Goal: Information Seeking & Learning: Learn about a topic

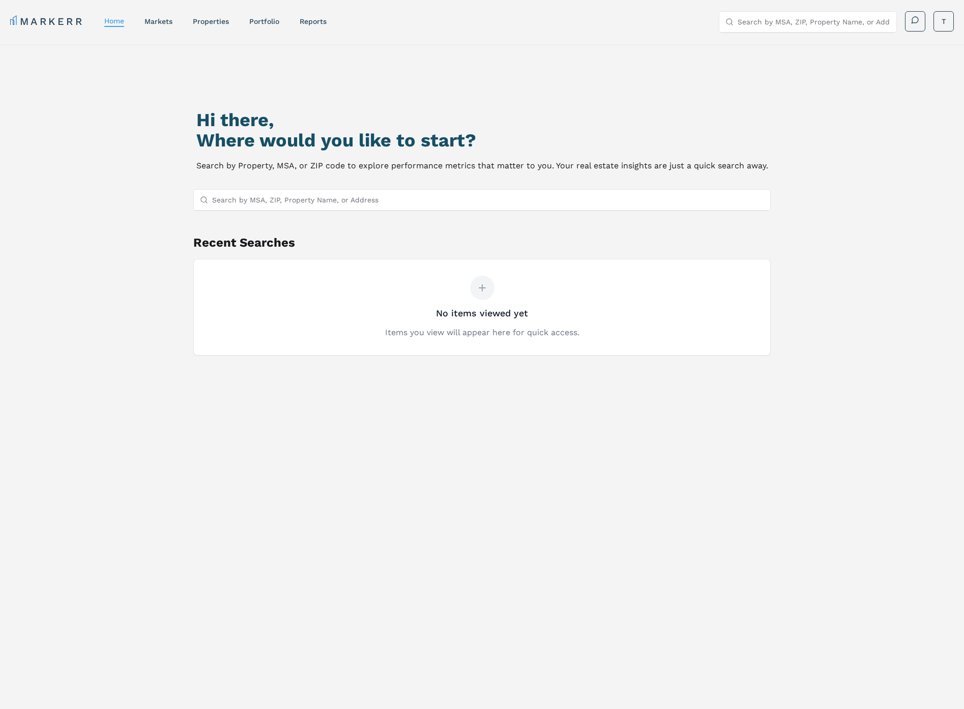
click at [283, 203] on input "Search by MSA, ZIP, Property Name, or Address" at bounding box center [488, 200] width 552 height 20
type input "travelers rest,"
click at [291, 225] on div "Travelers Rest, [US_STATE] MSA" at bounding box center [481, 219] width 576 height 17
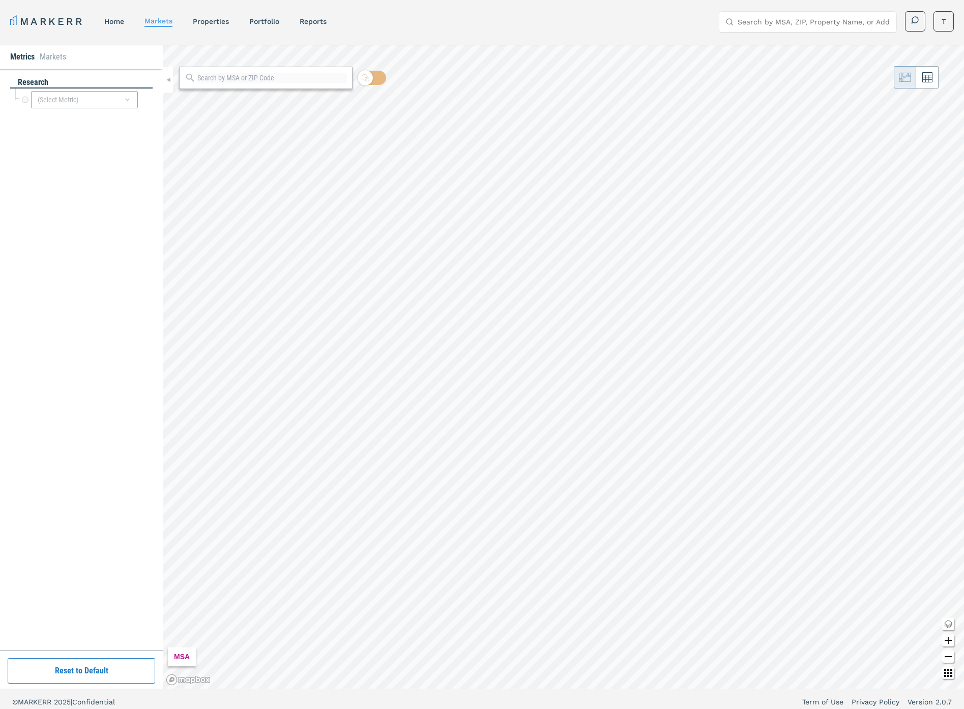
click at [191, 79] on icon at bounding box center [190, 78] width 8 height 8
click at [192, 79] on icon at bounding box center [190, 77] width 11 height 11
click at [61, 101] on div "(Select Metric)" at bounding box center [84, 99] width 107 height 17
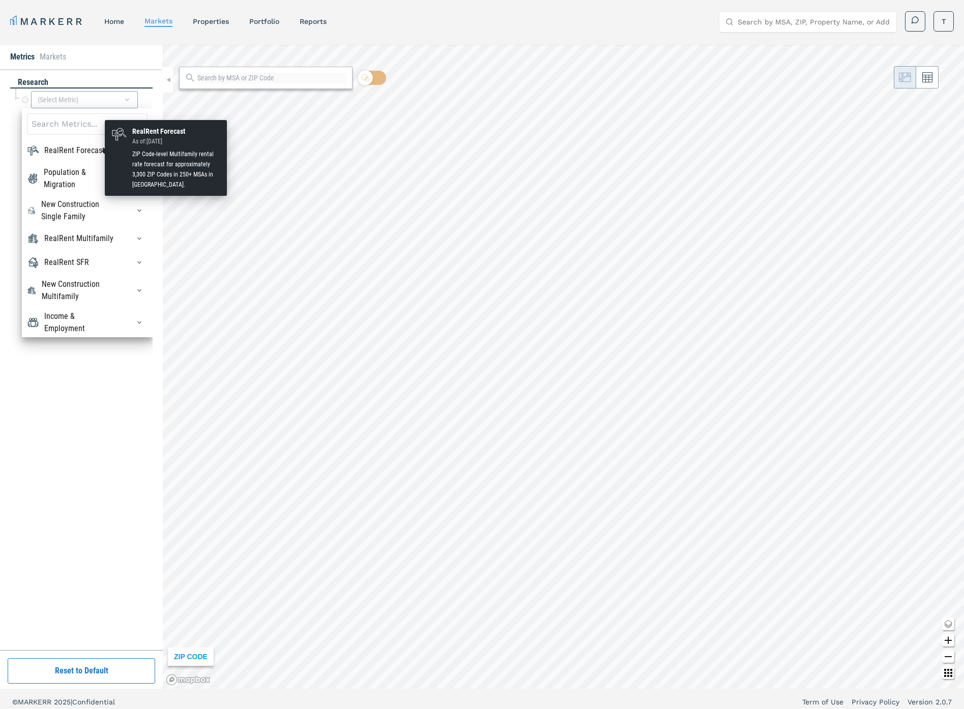
click at [67, 150] on div "RealRent Forecast" at bounding box center [74, 150] width 61 height 12
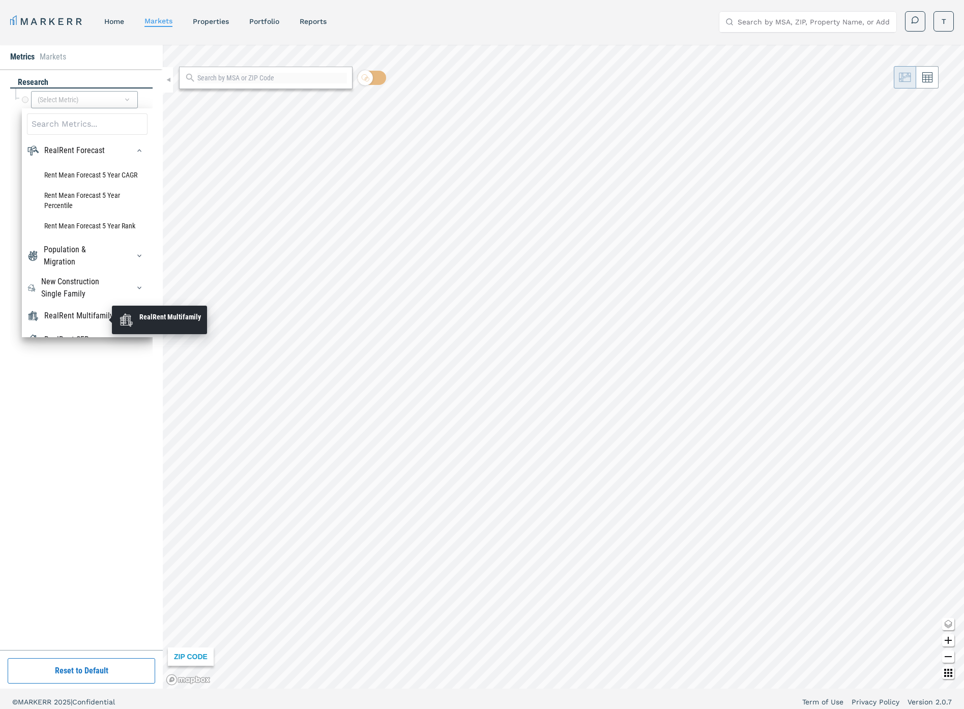
click at [64, 322] on div "RealRent Multifamily" at bounding box center [78, 316] width 69 height 12
click at [70, 99] on div "(Select Metric)" at bounding box center [84, 99] width 107 height 17
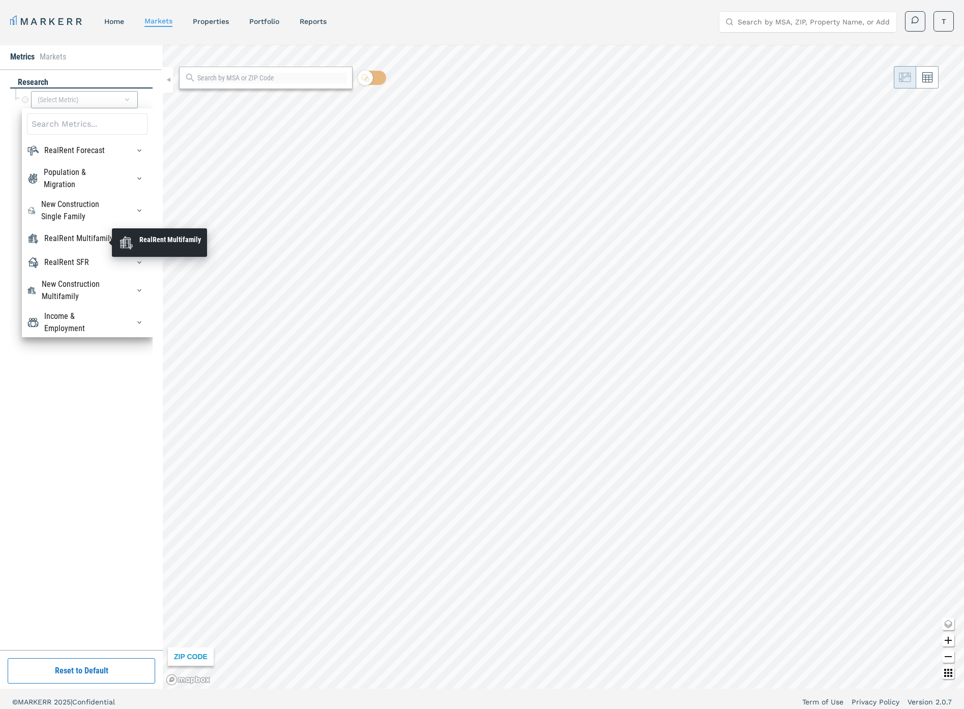
click at [61, 243] on div "RealRent Multifamily" at bounding box center [78, 238] width 69 height 12
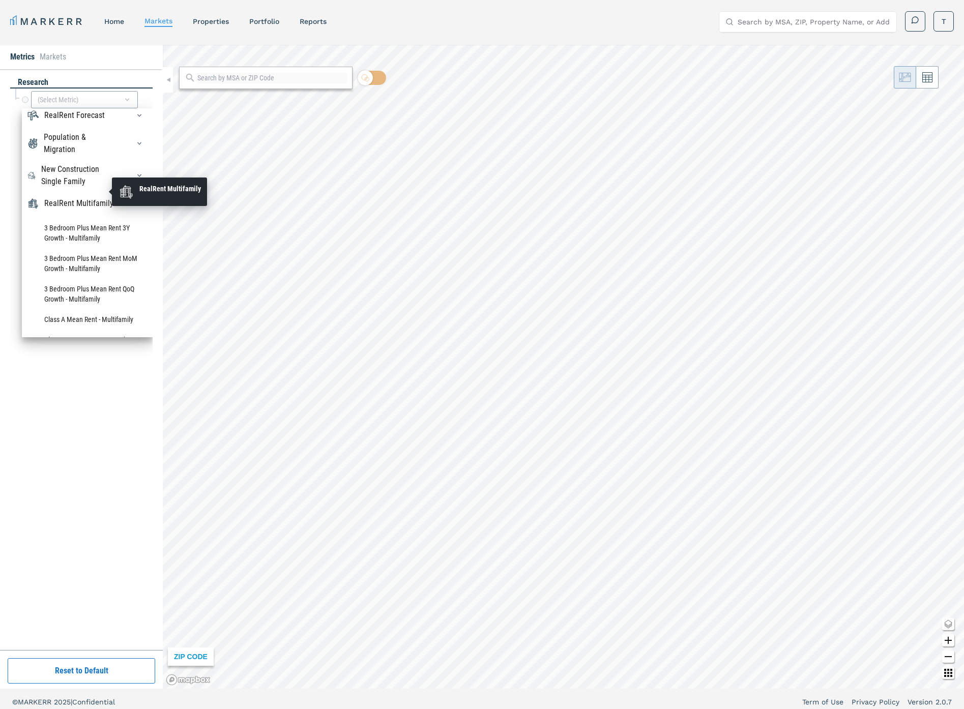
scroll to position [51, 0]
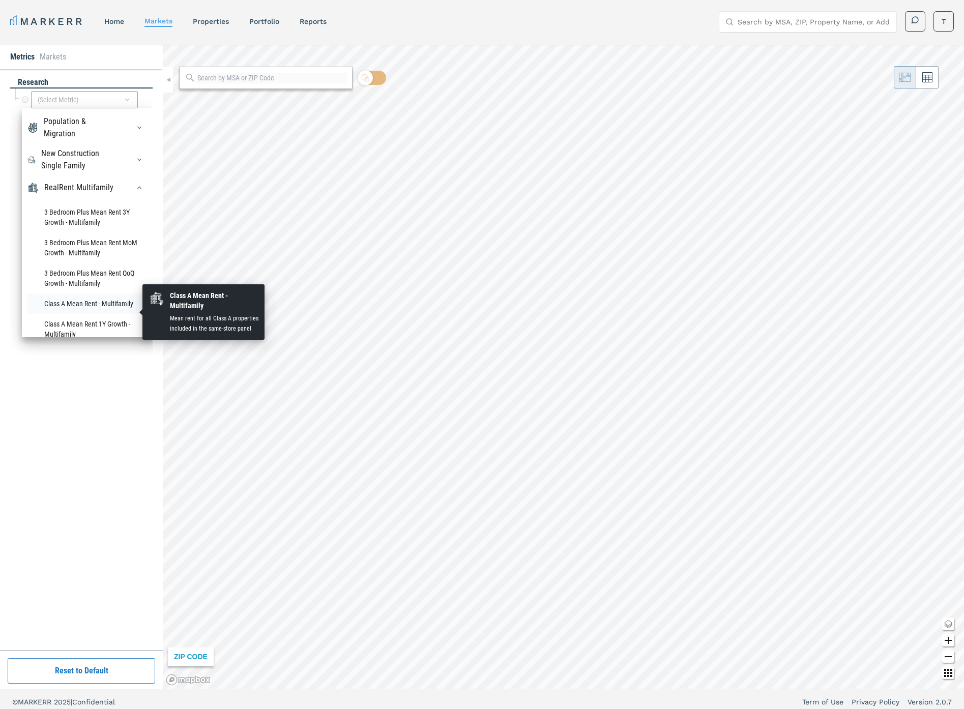
click at [77, 312] on li "Class A Mean Rent - Multifamily" at bounding box center [87, 303] width 121 height 20
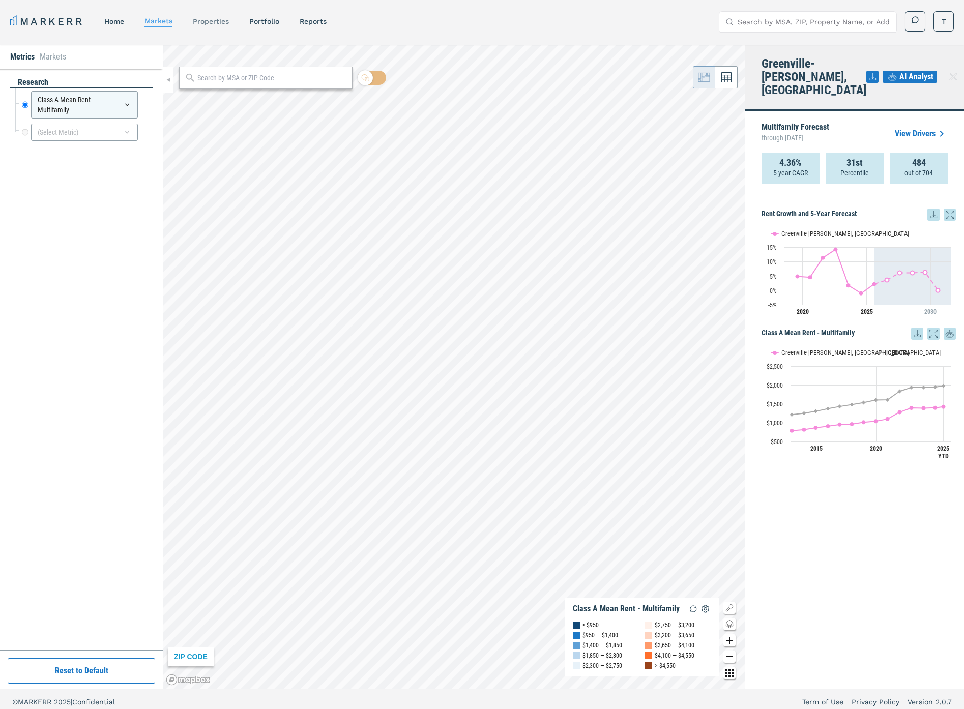
click at [197, 18] on link "properties" at bounding box center [211, 21] width 36 height 8
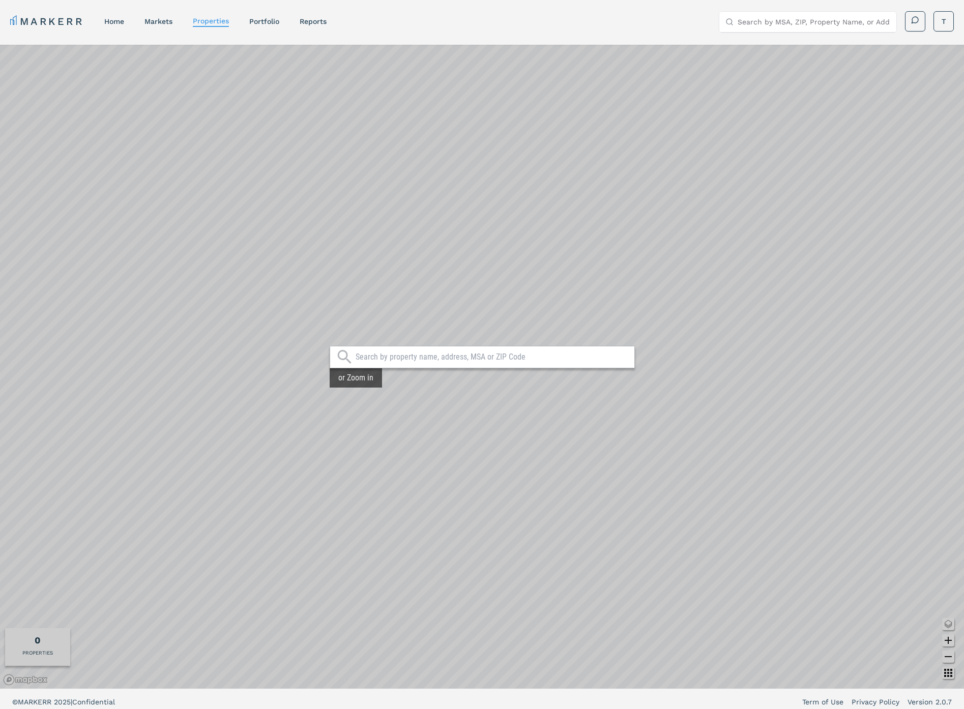
click at [411, 361] on input "text" at bounding box center [492, 357] width 274 height 10
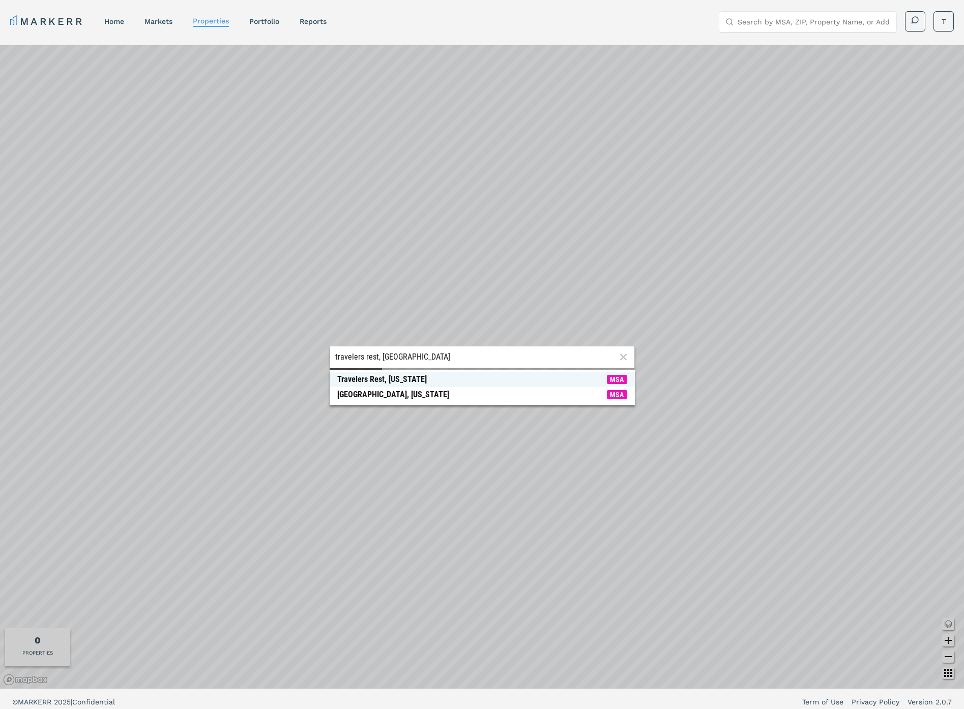
type input "travelers rest, [GEOGRAPHIC_DATA]"
click at [393, 376] on div "Travelers Rest, [US_STATE]" at bounding box center [382, 379] width 90 height 10
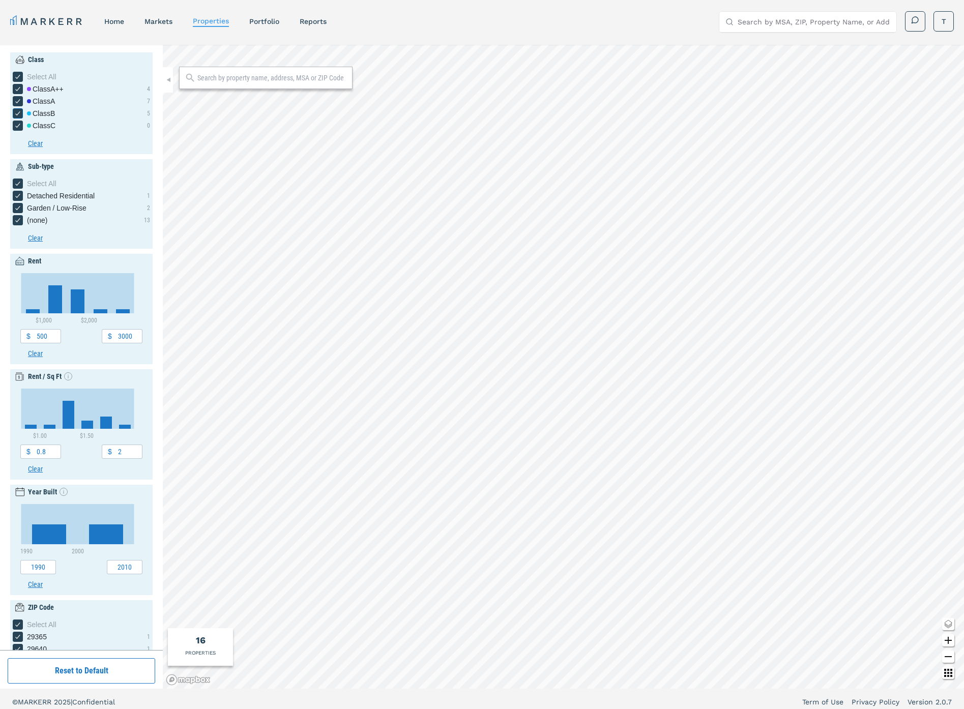
click at [17, 115] on icon "[object Object] checkbox input" at bounding box center [18, 113] width 8 height 8
click at [17, 115] on input "Class B" at bounding box center [16, 111] width 7 height 7
checkbox input "false"
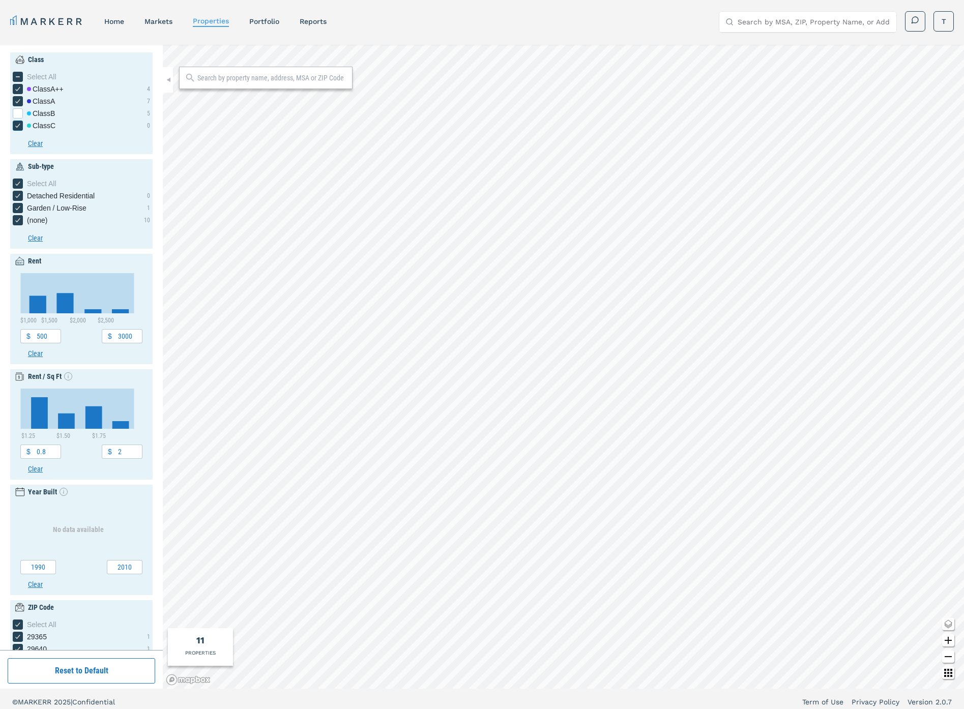
click at [19, 126] on icon "[object Object] checkbox input" at bounding box center [18, 126] width 8 height 8
click at [19, 126] on input "Class C" at bounding box center [16, 124] width 7 height 7
checkbox input "false"
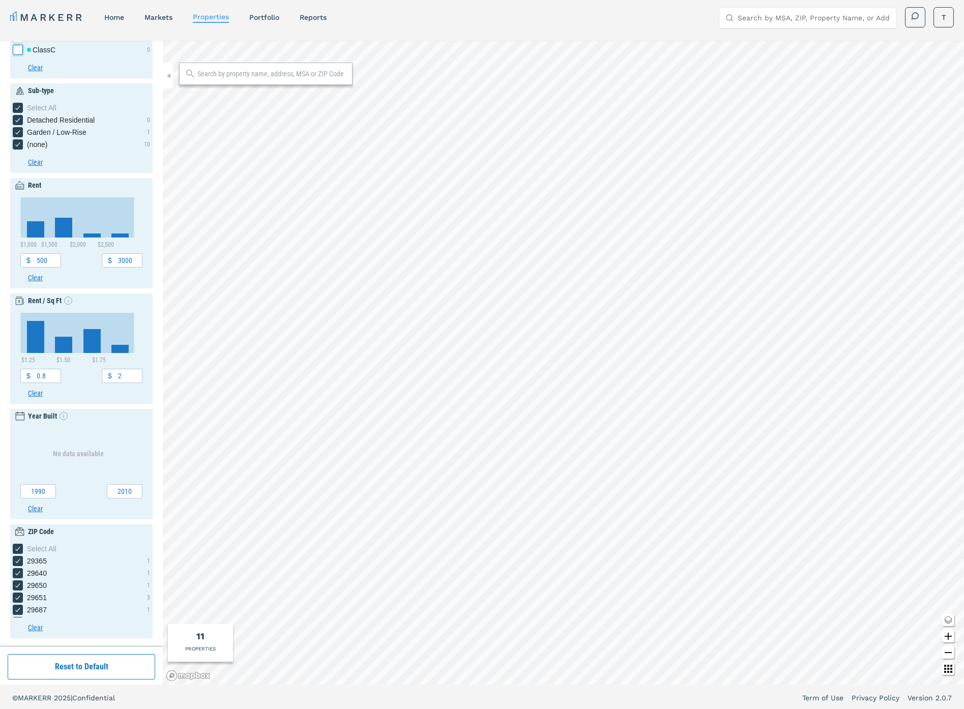
scroll to position [6, 0]
drag, startPoint x: 52, startPoint y: 488, endPoint x: -1, endPoint y: 484, distance: 53.0
click at [0, 484] on html "MARKERR home markets properties Portfolio reports Search by MSA, ZIP, Property …" at bounding box center [482, 351] width 964 height 715
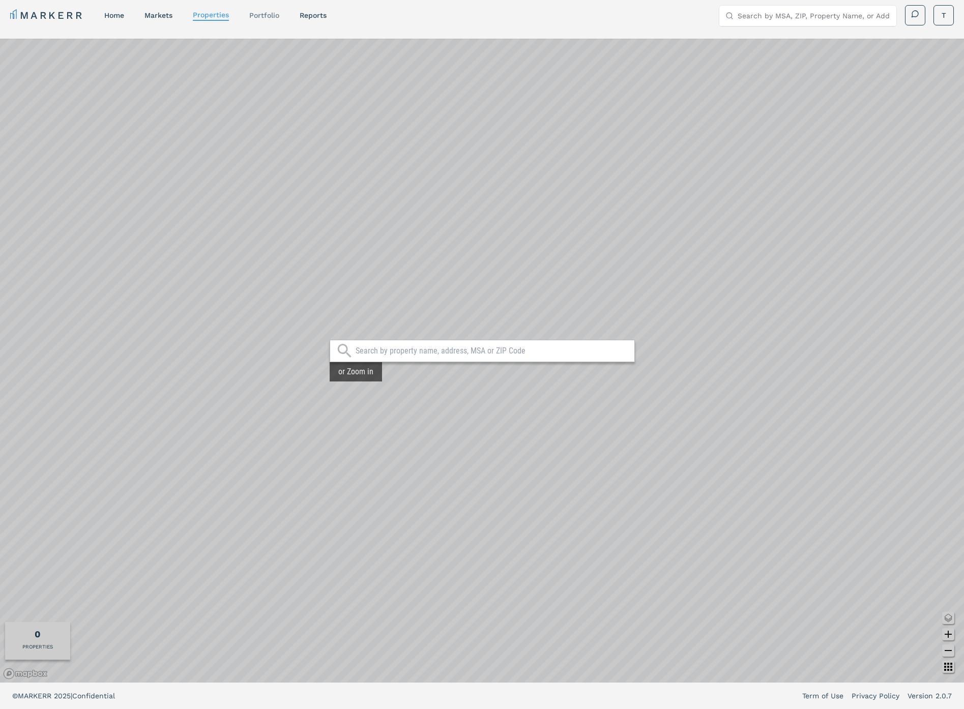
click at [272, 18] on link "Portfolio" at bounding box center [264, 15] width 30 height 8
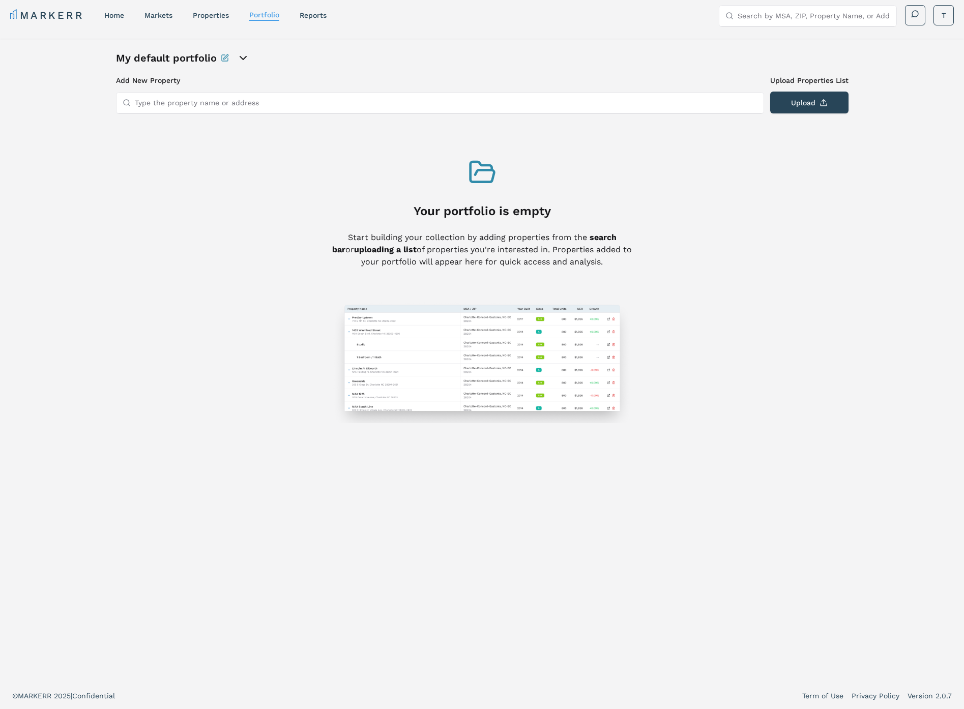
click at [177, 11] on nav "MARKERR home markets properties Portfolio reports" at bounding box center [168, 15] width 316 height 14
click at [156, 22] on div "MARKERR home markets properties Portfolio reports Search by MSA, ZIP, Property …" at bounding box center [481, 15] width 943 height 21
click at [156, 22] on nav "MARKERR home markets properties Portfolio reports" at bounding box center [168, 15] width 316 height 14
click at [113, 19] on div "home" at bounding box center [114, 15] width 20 height 10
click at [122, 17] on link "home" at bounding box center [114, 15] width 20 height 8
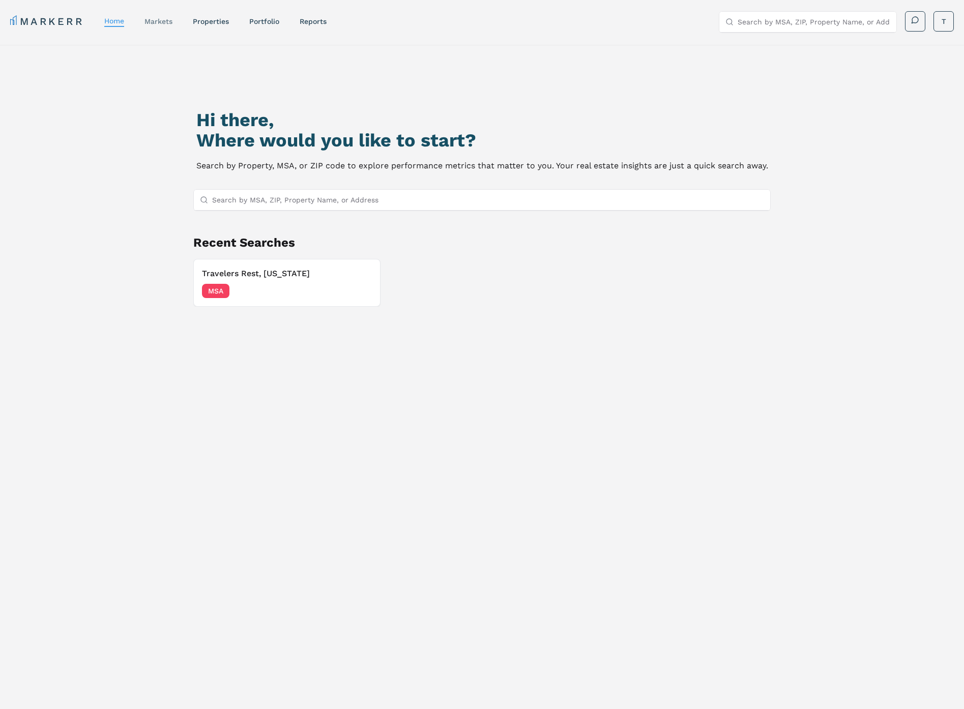
click at [156, 19] on link "markets" at bounding box center [158, 21] width 28 height 8
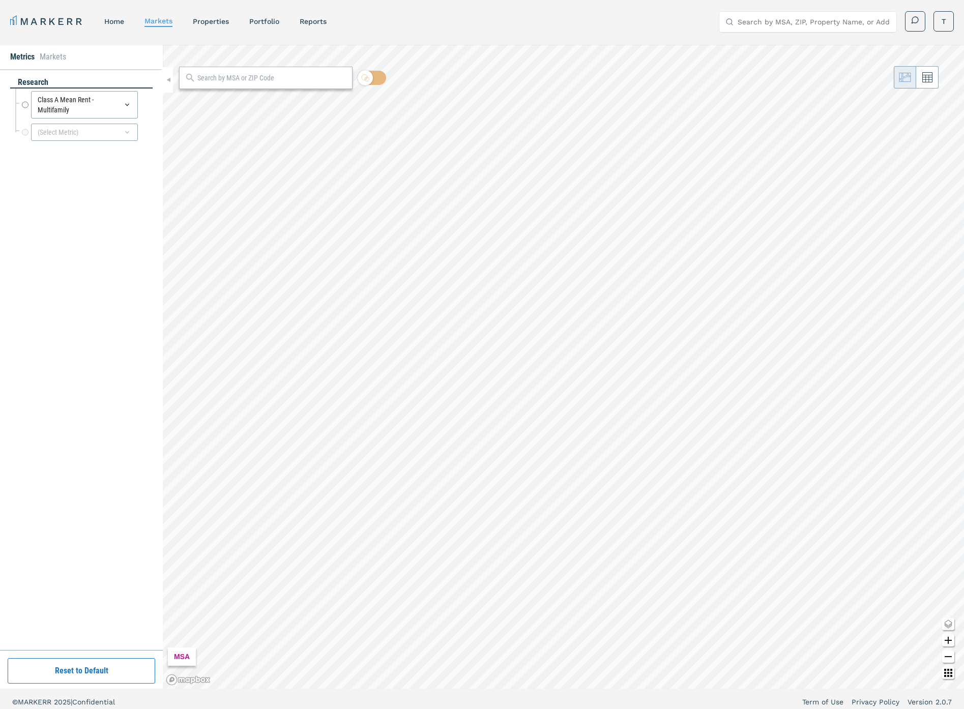
radio input "true"
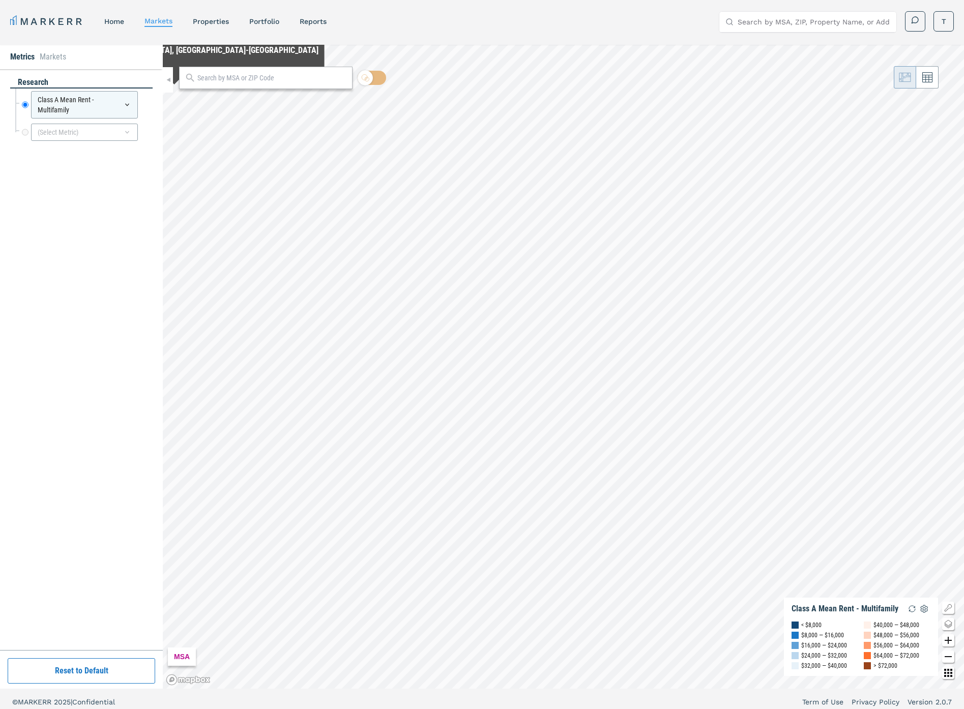
click at [115, 26] on nav "MARKERR home markets properties Portfolio reports" at bounding box center [168, 21] width 316 height 14
click at [204, 21] on link "properties" at bounding box center [211, 21] width 36 height 8
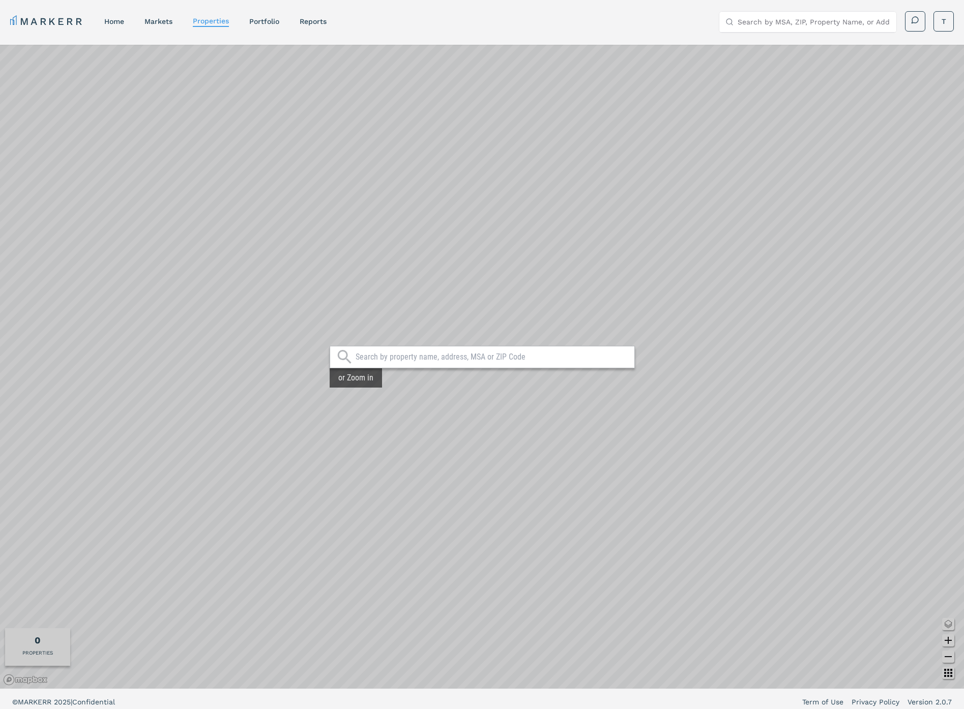
click at [411, 360] on input "text" at bounding box center [492, 357] width 274 height 10
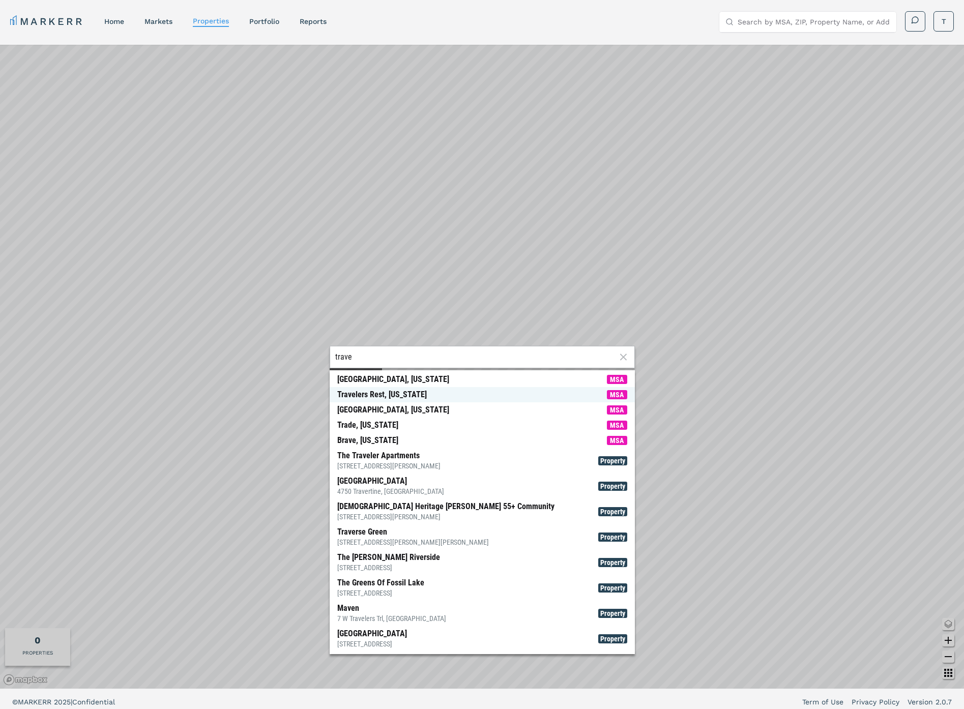
type input "trave"
click at [464, 398] on span "Travelers Rest, [US_STATE] MSA" at bounding box center [482, 394] width 305 height 15
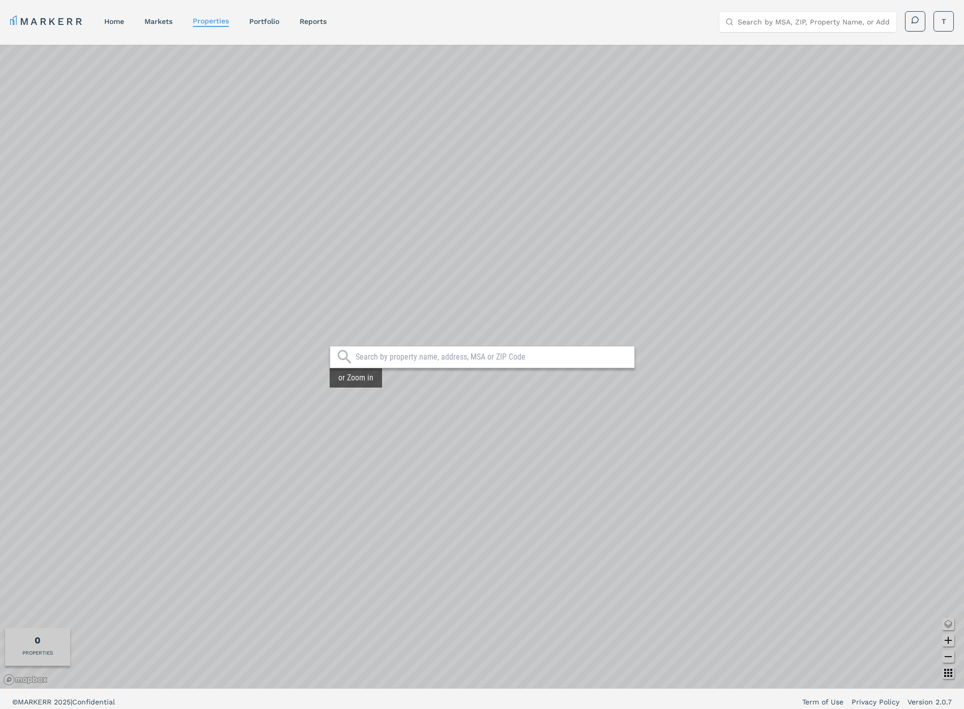
click at [457, 382] on div "or Zoom in" at bounding box center [482, 367] width 964 height 644
click at [426, 357] on input "text" at bounding box center [492, 357] width 274 height 10
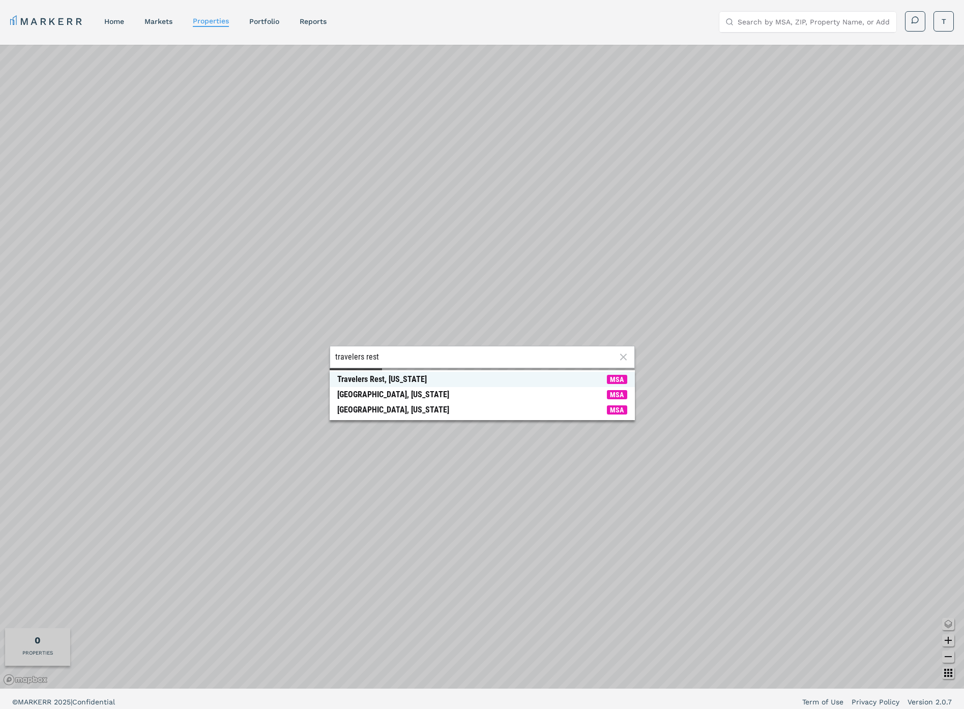
type input "travelers rest"
click at [462, 380] on span "Travelers Rest, [US_STATE] MSA" at bounding box center [482, 379] width 305 height 15
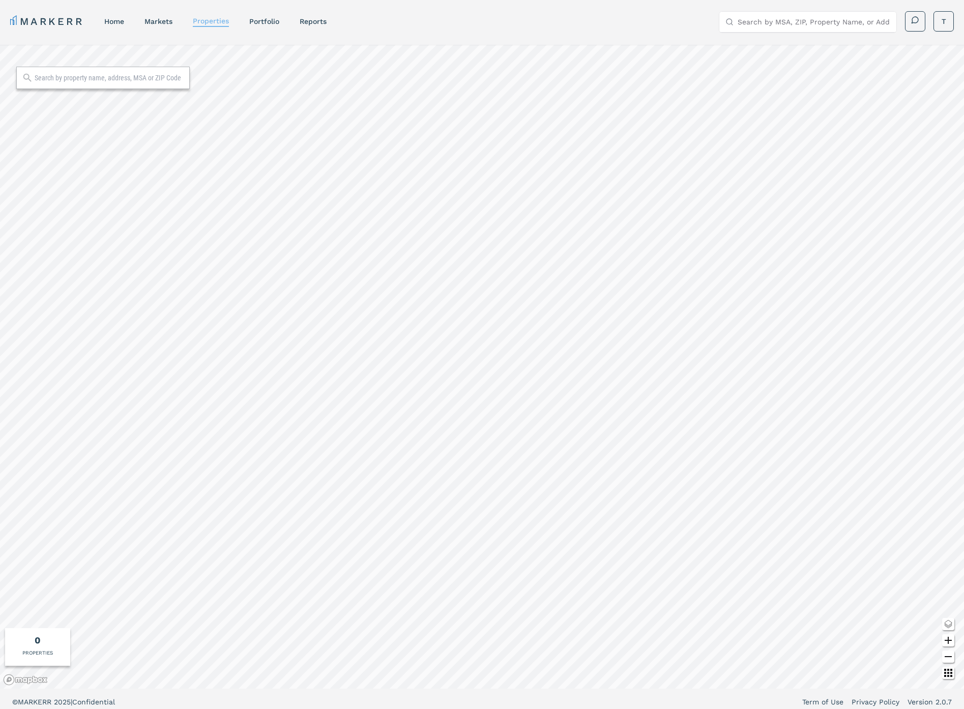
click at [225, 18] on link "properties" at bounding box center [211, 21] width 36 height 8
click at [84, 78] on input "text" at bounding box center [110, 78] width 150 height 10
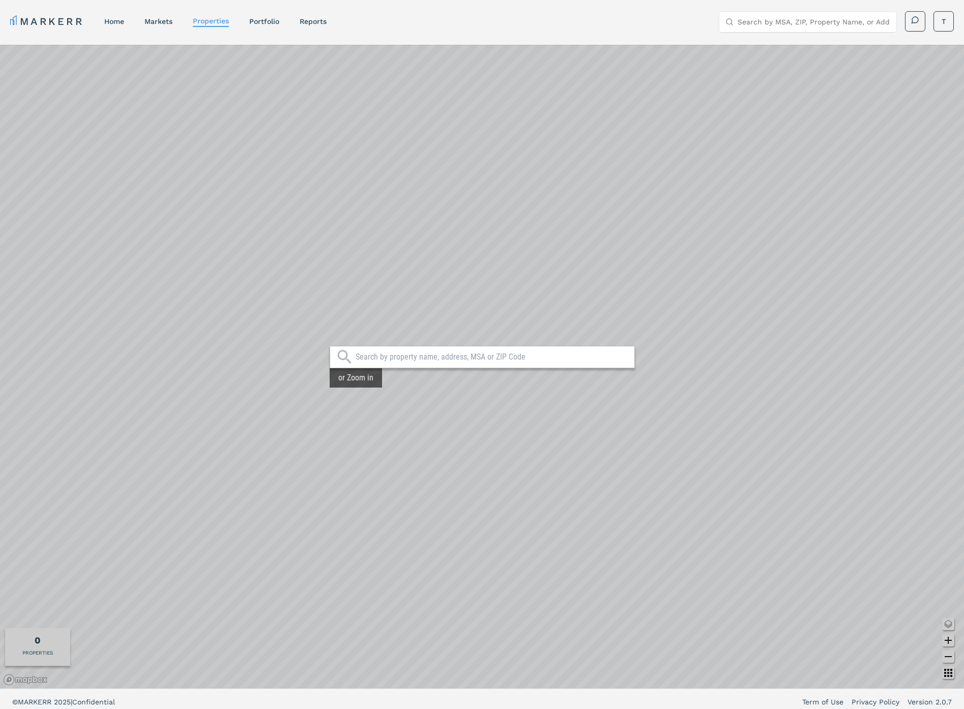
click at [411, 363] on div at bounding box center [482, 357] width 305 height 22
click at [411, 359] on input "text" at bounding box center [492, 357] width 274 height 10
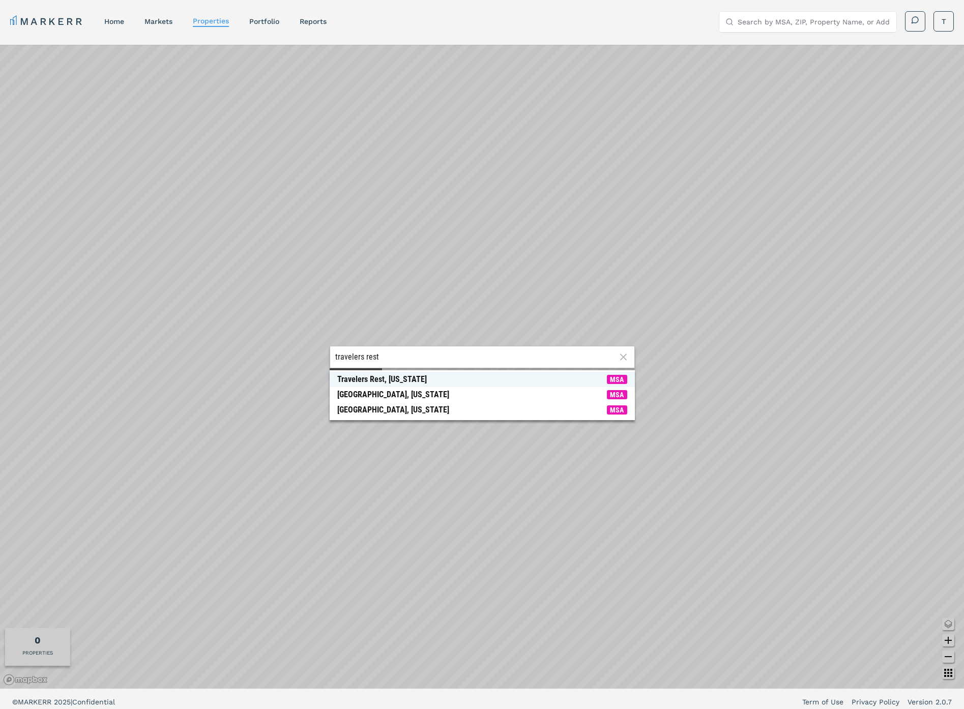
type input "travelers rest"
click at [412, 376] on div "Travelers Rest, [US_STATE]" at bounding box center [382, 379] width 90 height 10
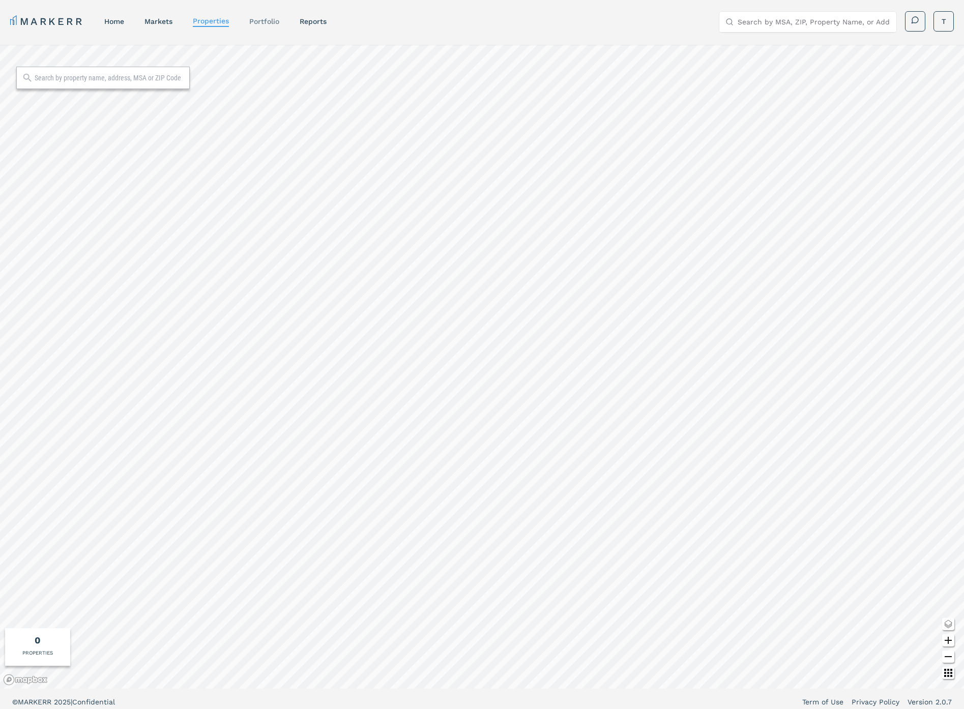
click at [269, 20] on link "Portfolio" at bounding box center [264, 21] width 30 height 8
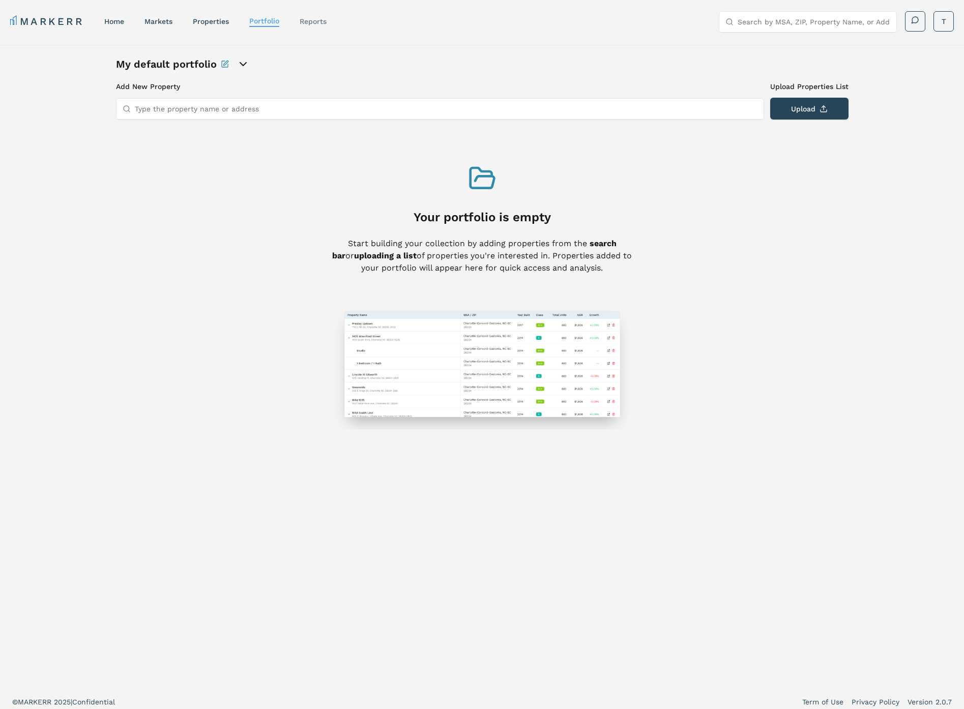
click at [314, 22] on link "reports" at bounding box center [313, 21] width 27 height 8
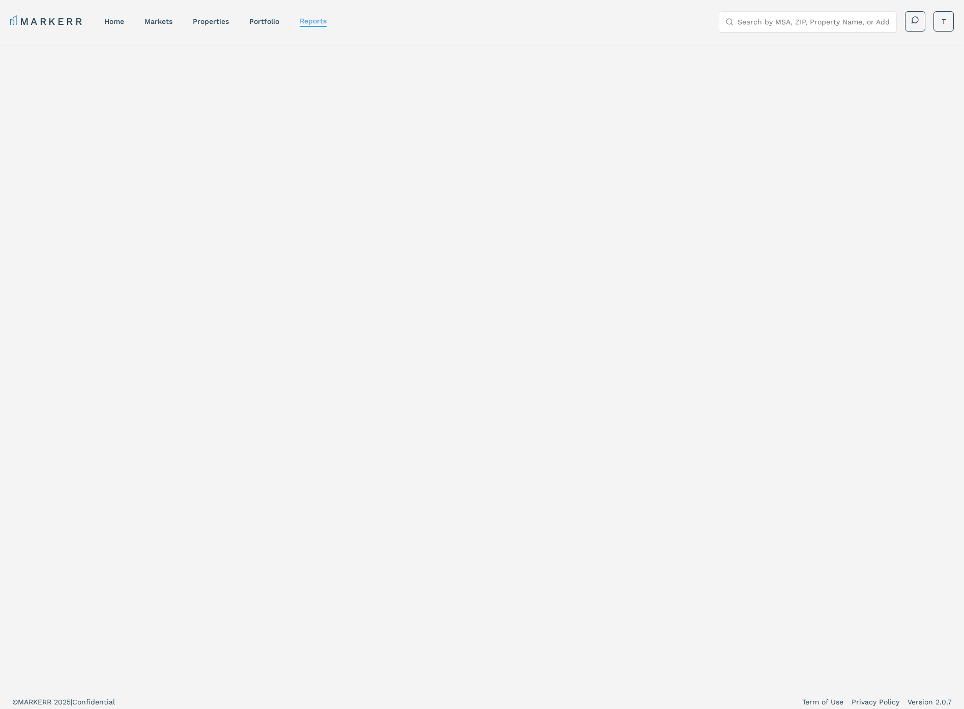
select select "-release_date"
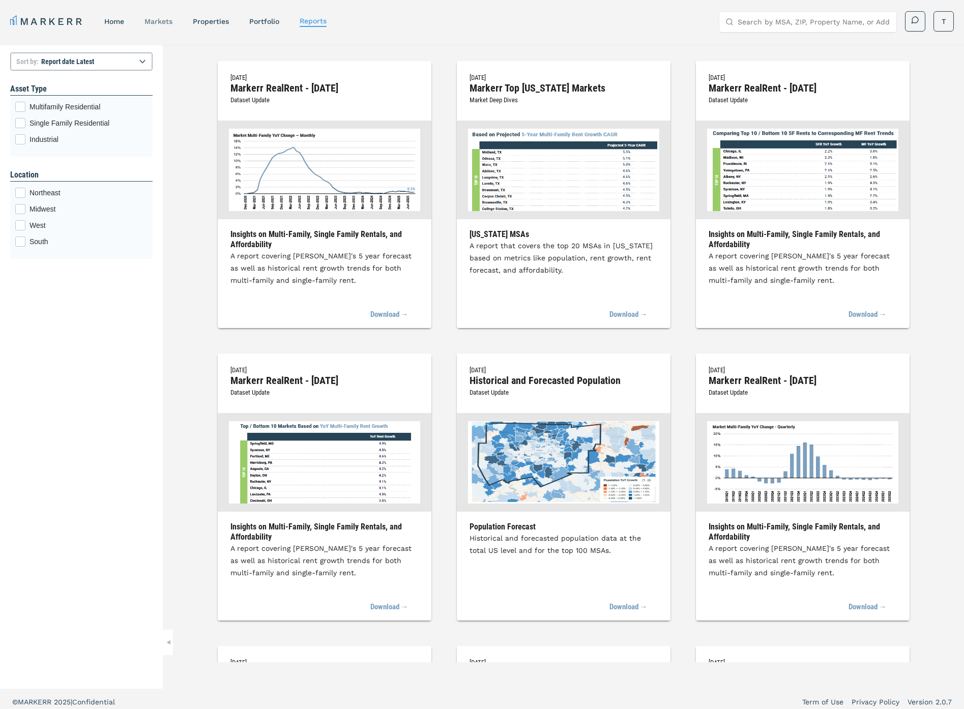
click at [149, 23] on link "markets" at bounding box center [158, 21] width 28 height 8
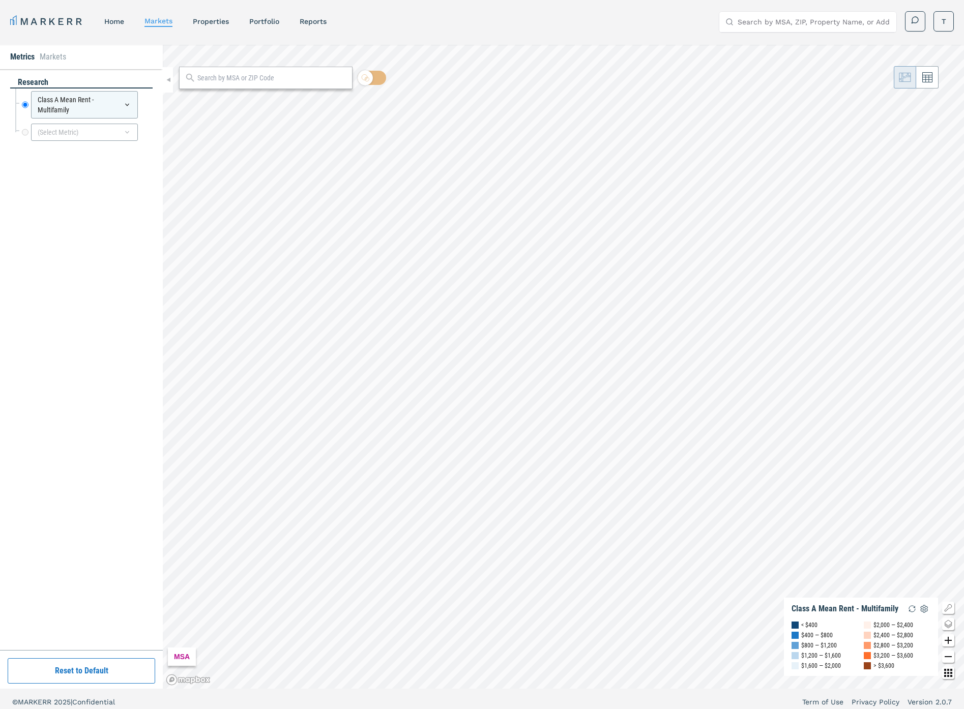
click at [225, 77] on input "text" at bounding box center [272, 78] width 150 height 11
type input "travelers rest"
click at [227, 100] on div "Travelers Rest, [US_STATE]" at bounding box center [226, 100] width 79 height 11
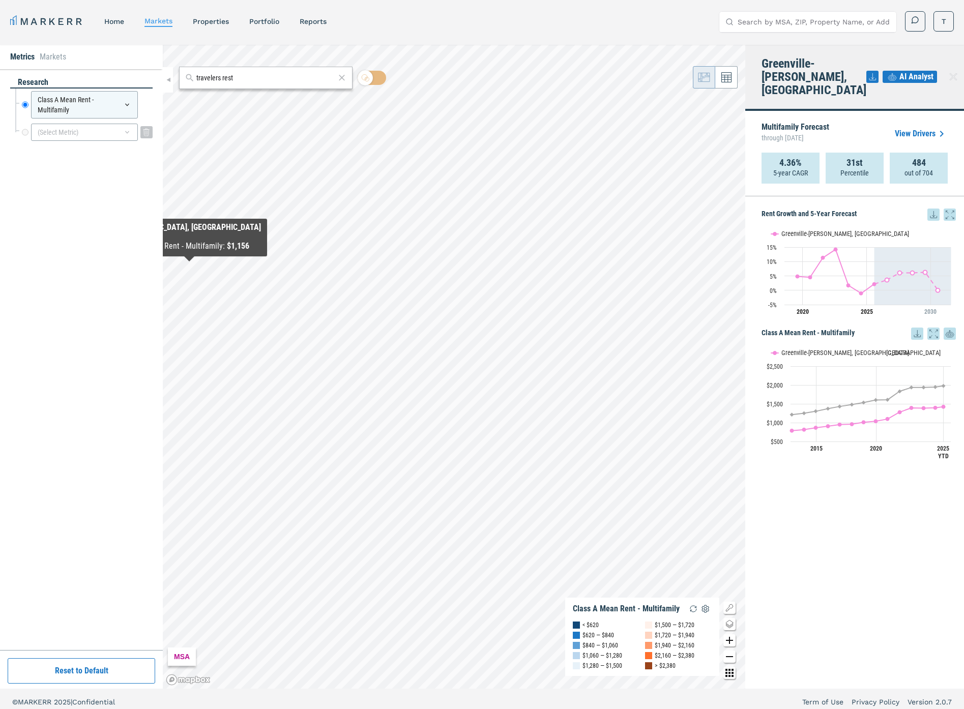
click at [127, 136] on div "(Select Metric)" at bounding box center [84, 132] width 107 height 17
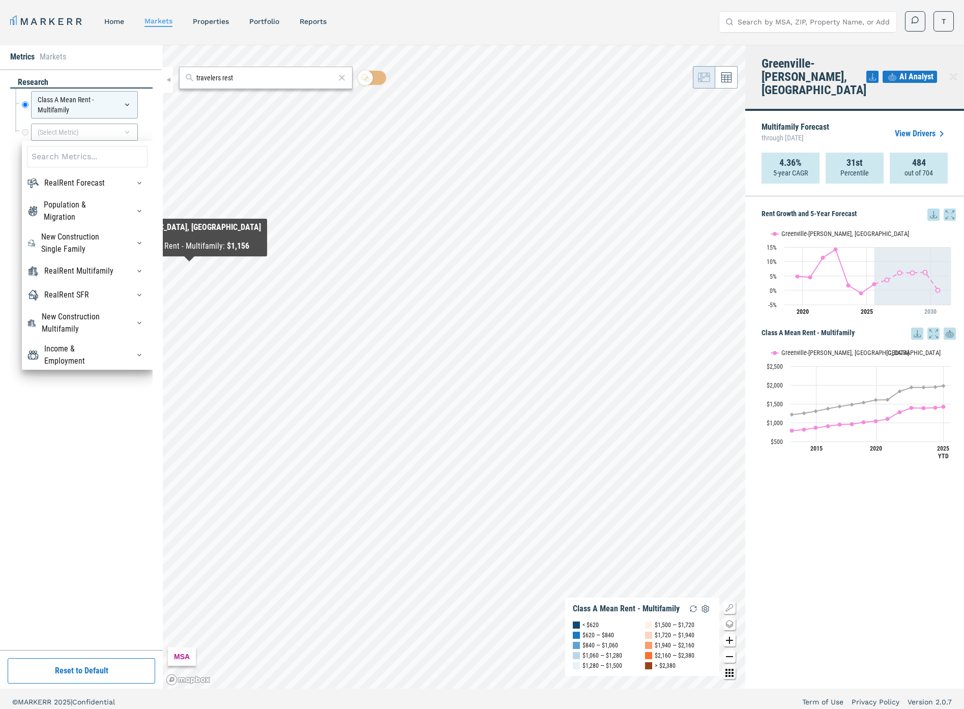
click at [125, 185] on div at bounding box center [136, 183] width 22 height 16
click at [131, 180] on div "button" at bounding box center [139, 183] width 16 height 16
click at [135, 272] on icon "button" at bounding box center [139, 271] width 8 height 8
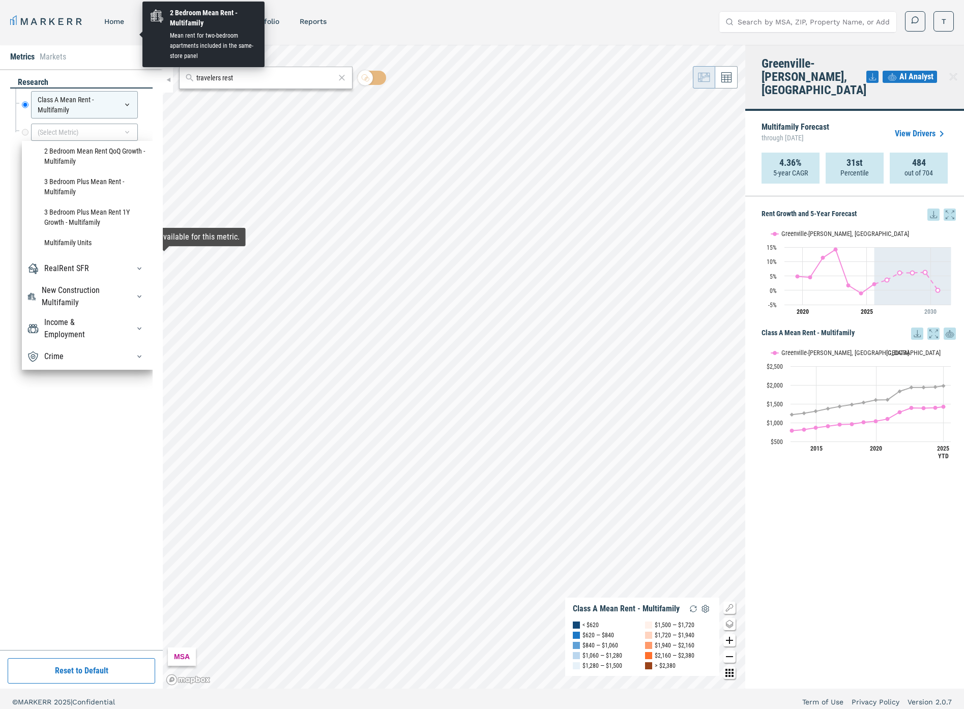
scroll to position [1210, 0]
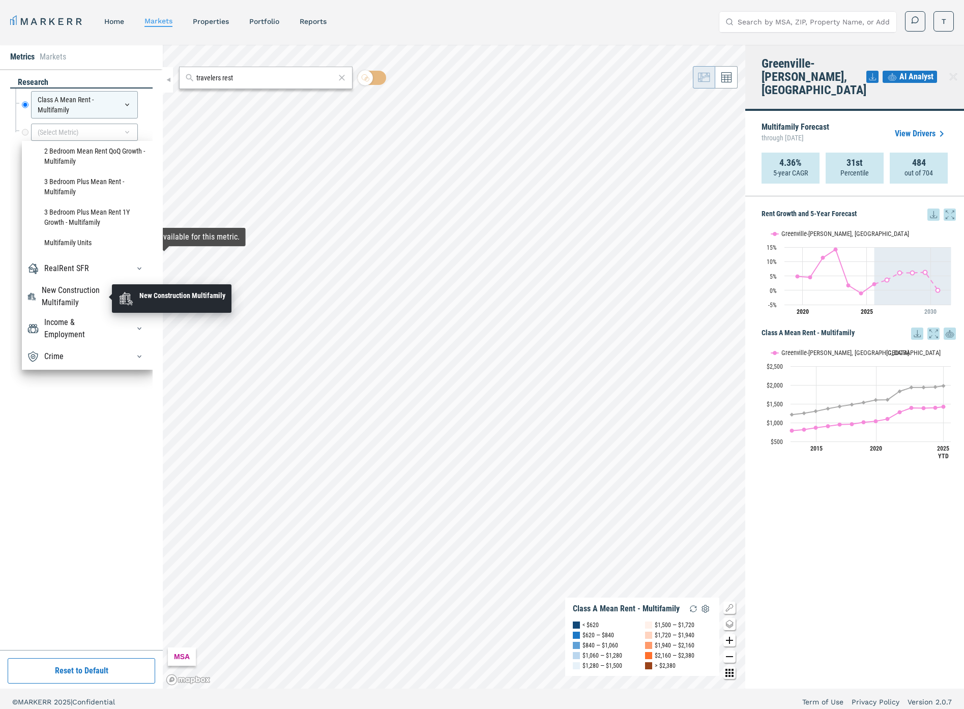
click at [87, 290] on div "New Construction Multifamily" at bounding box center [79, 296] width 75 height 24
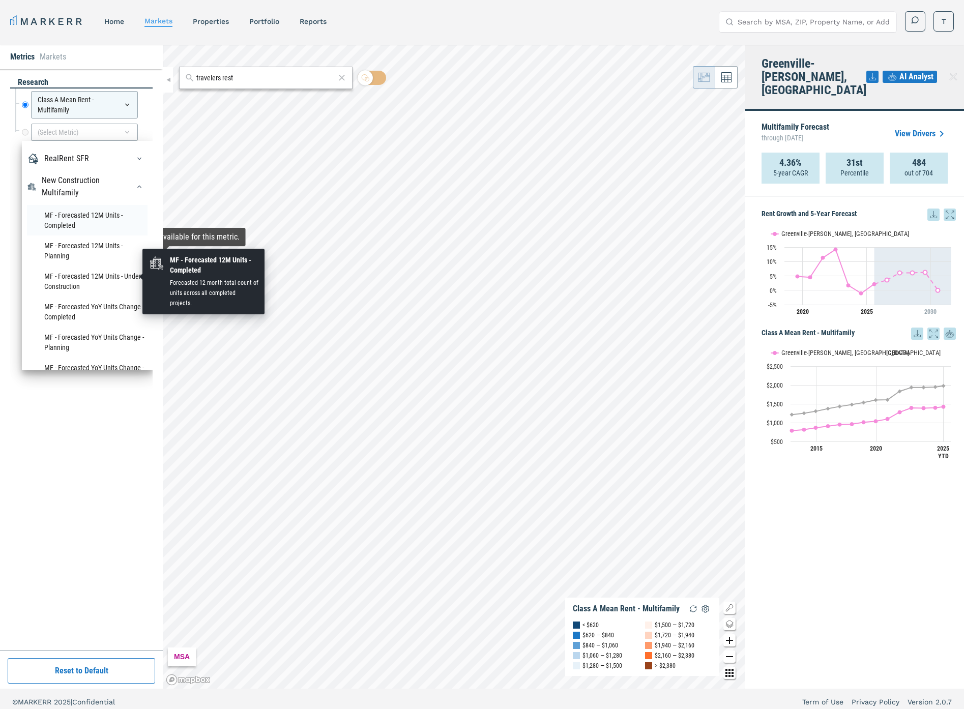
scroll to position [1312, 0]
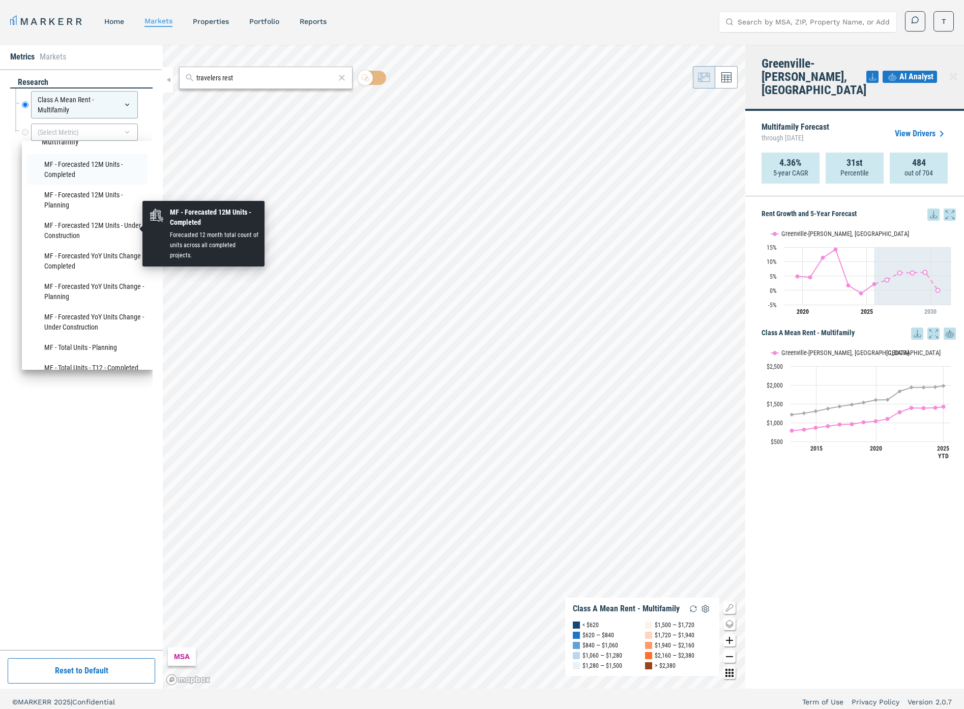
click at [63, 185] on li "MF - Forecasted 12M Units - Completed" at bounding box center [87, 169] width 121 height 31
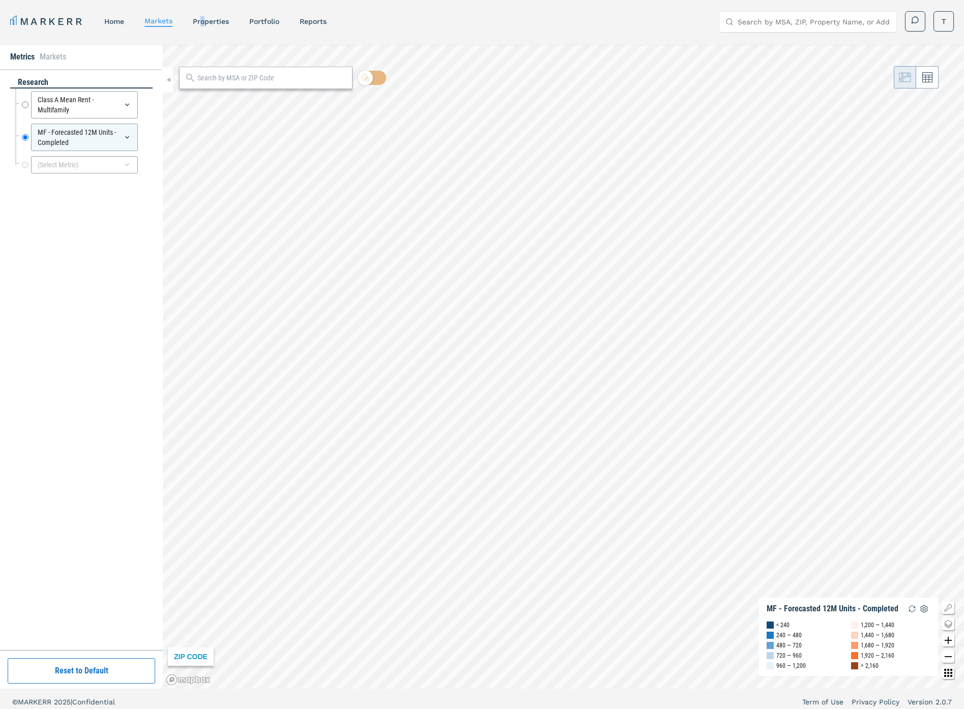
click at [204, 26] on nav "MARKERR home markets properties Portfolio reports" at bounding box center [168, 21] width 316 height 14
drag, startPoint x: 204, startPoint y: 26, endPoint x: 206, endPoint y: 20, distance: 6.9
click at [206, 20] on link "properties" at bounding box center [211, 21] width 36 height 8
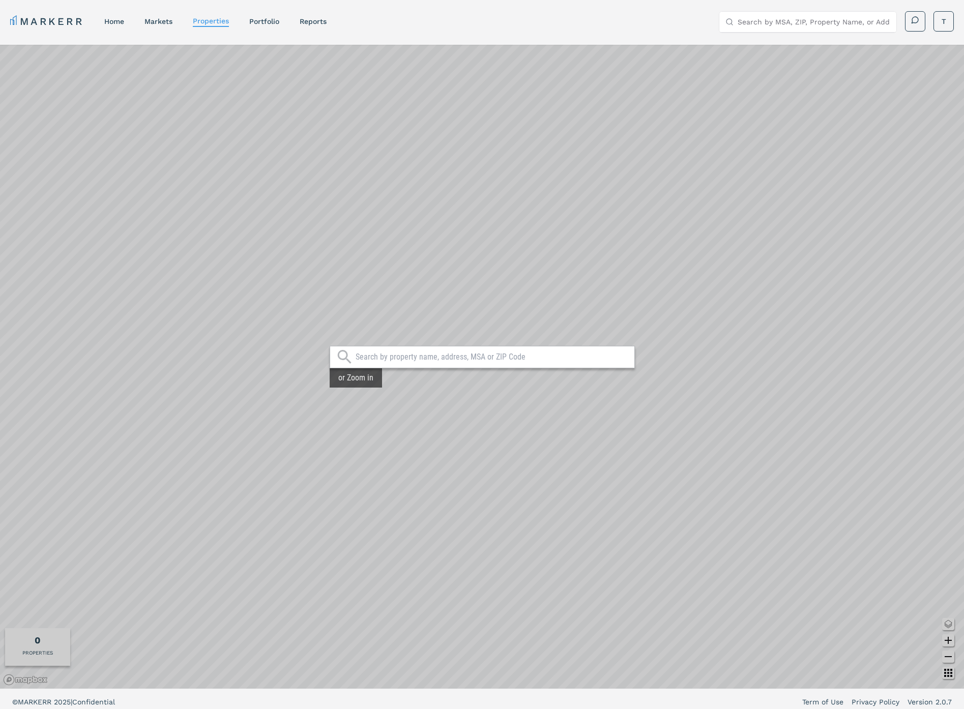
click at [389, 361] on input "text" at bounding box center [492, 357] width 274 height 10
